Goal: Task Accomplishment & Management: Manage account settings

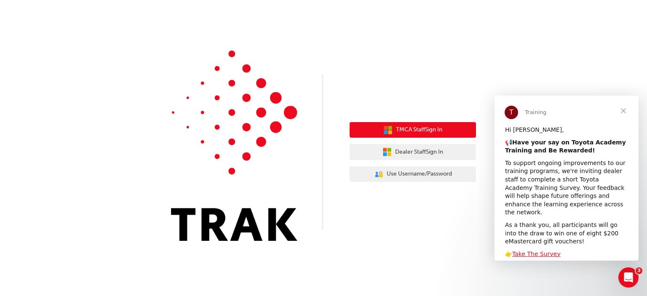
click at [392, 132] on button "TMCA Staff Sign In" at bounding box center [413, 130] width 126 height 16
click at [400, 126] on span "TMCA Staff Sign In" at bounding box center [419, 130] width 46 height 10
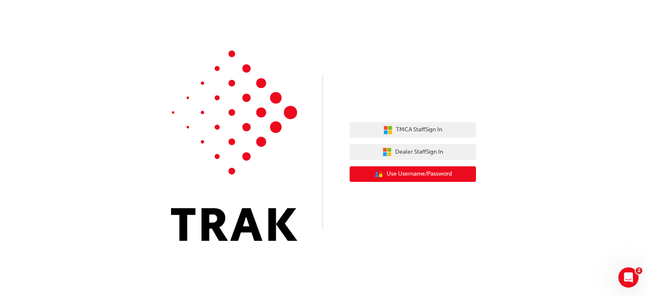
click at [407, 175] on span "Use Username/Password" at bounding box center [419, 174] width 65 height 10
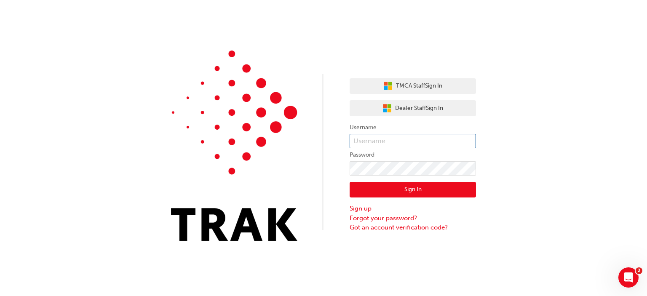
click at [386, 145] on input "text" at bounding box center [413, 141] width 126 height 14
click at [418, 144] on input "[PERSON_NAME].dador" at bounding box center [413, 141] width 126 height 14
type input "c"
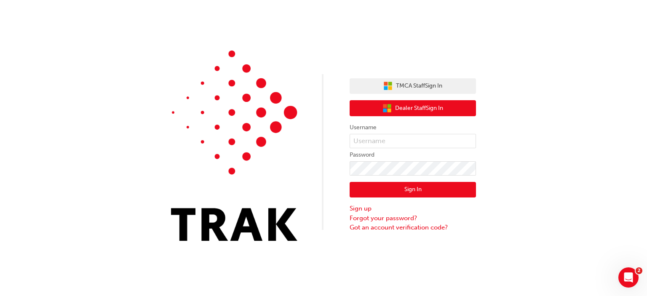
click at [419, 107] on span "Dealer Staff Sign In" at bounding box center [419, 109] width 48 height 10
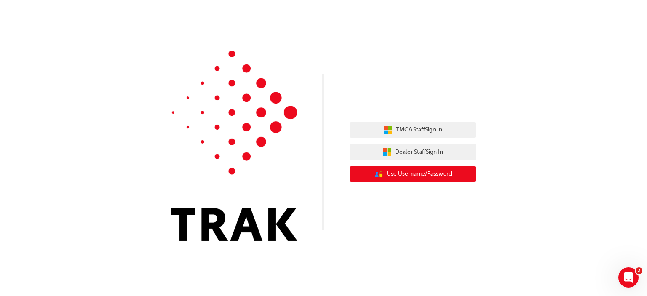
click at [411, 169] on button "User Authentication Icon - Blue Person, Gold Lock Use Username/Password" at bounding box center [413, 174] width 126 height 16
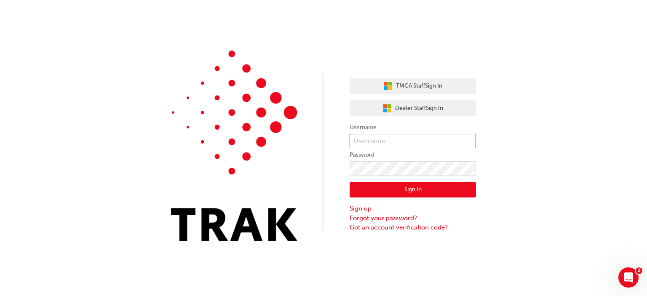
click at [388, 140] on input "text" at bounding box center [413, 141] width 126 height 14
type input "[PERSON_NAME].dador"
click at [396, 218] on link "Forgot your password?" at bounding box center [413, 219] width 126 height 10
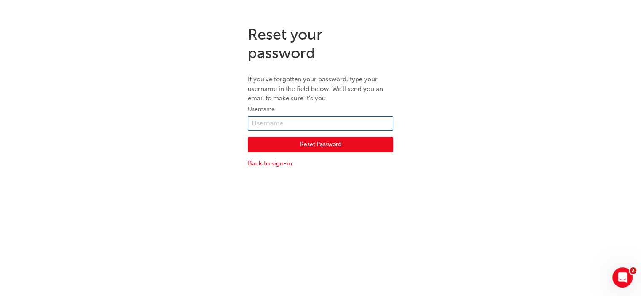
click at [284, 125] on input "text" at bounding box center [320, 123] width 145 height 14
type input "[PERSON_NAME].dador"
click at [295, 148] on button "Reset Password" at bounding box center [320, 145] width 145 height 16
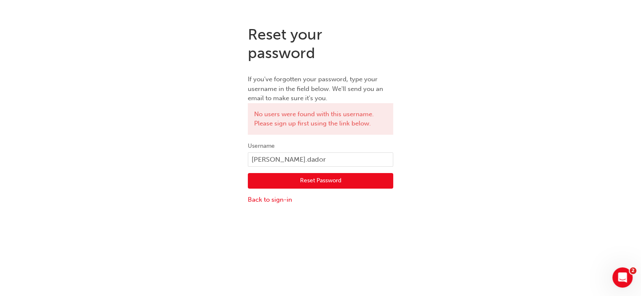
click at [295, 180] on button "Reset Password" at bounding box center [320, 181] width 145 height 16
click at [265, 199] on link "Back to sign-in" at bounding box center [320, 200] width 145 height 10
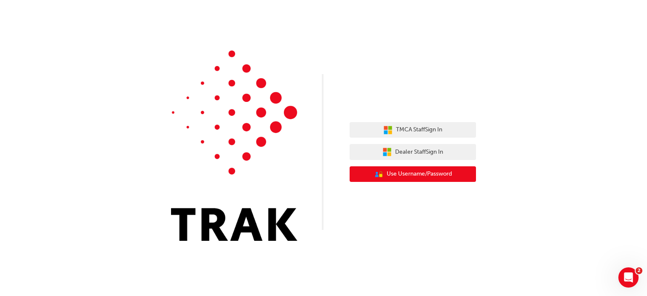
click at [419, 173] on span "Use Username/Password" at bounding box center [419, 174] width 65 height 10
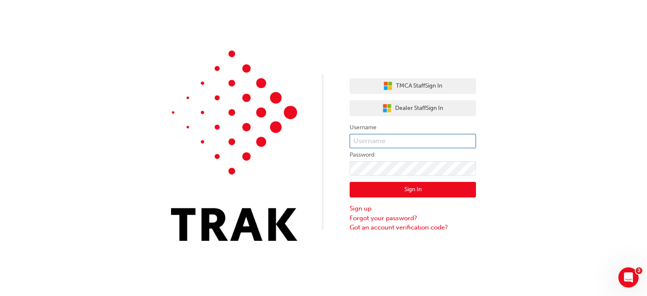
click at [377, 140] on input "text" at bounding box center [413, 141] width 126 height 14
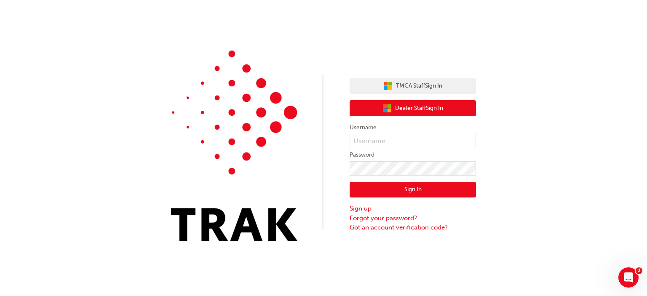
click at [411, 110] on span "Dealer Staff Sign In" at bounding box center [419, 109] width 48 height 10
